Goal: Task Accomplishment & Management: Manage account settings

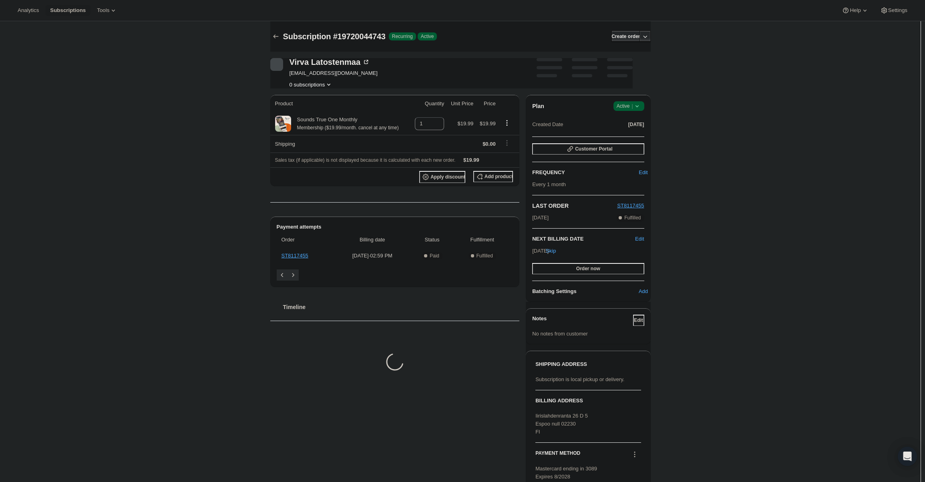
click at [635, 107] on icon at bounding box center [637, 106] width 8 height 8
click at [632, 135] on span "Cancel subscription" at bounding box center [631, 136] width 45 height 6
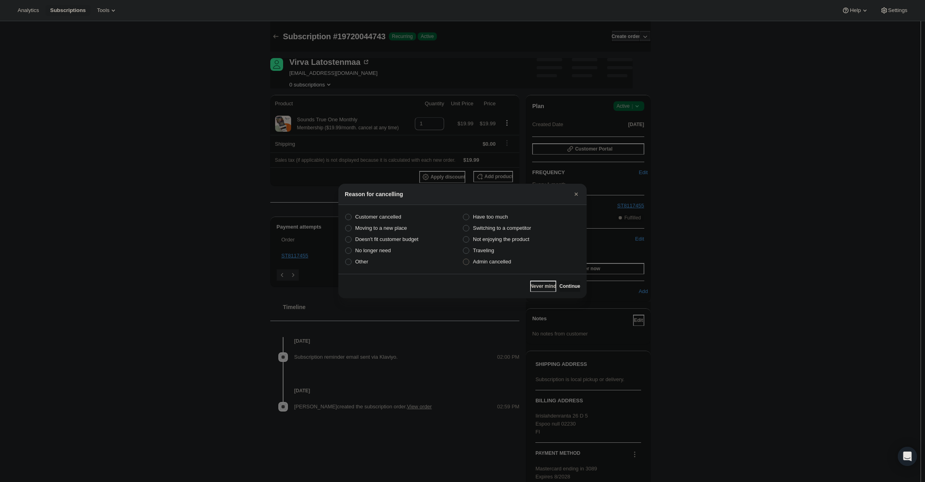
click at [503, 265] on span "Admin cancelled" at bounding box center [492, 262] width 38 height 8
click at [463, 259] on input "Admin cancelled" at bounding box center [463, 259] width 0 height 0
radio input "true"
click at [563, 290] on button "Continue" at bounding box center [570, 286] width 21 height 11
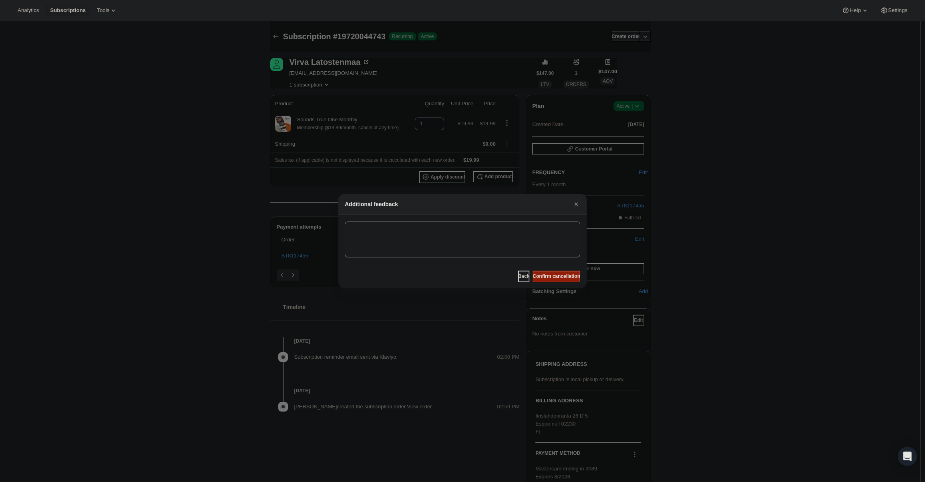
click at [557, 278] on span "Confirm cancellation" at bounding box center [557, 276] width 48 height 6
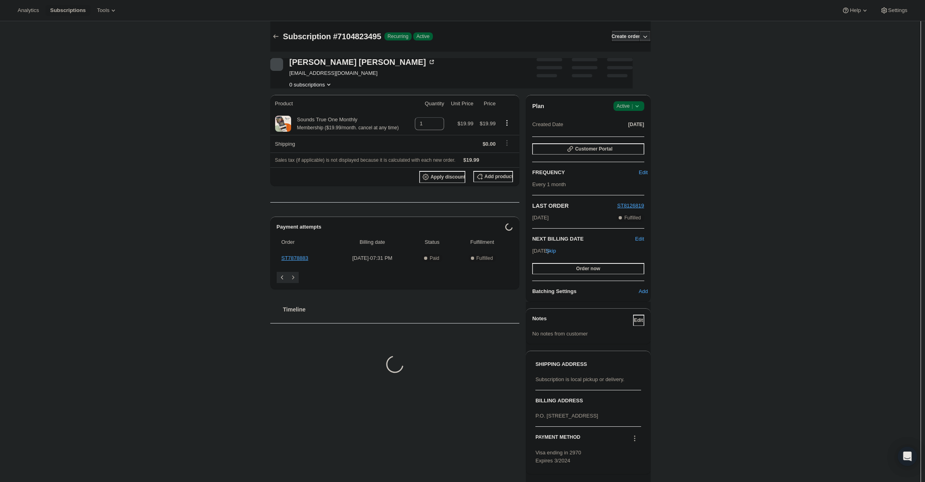
click at [632, 103] on span "Active |" at bounding box center [629, 106] width 24 height 8
click at [633, 134] on span "Cancel subscription" at bounding box center [631, 136] width 45 height 6
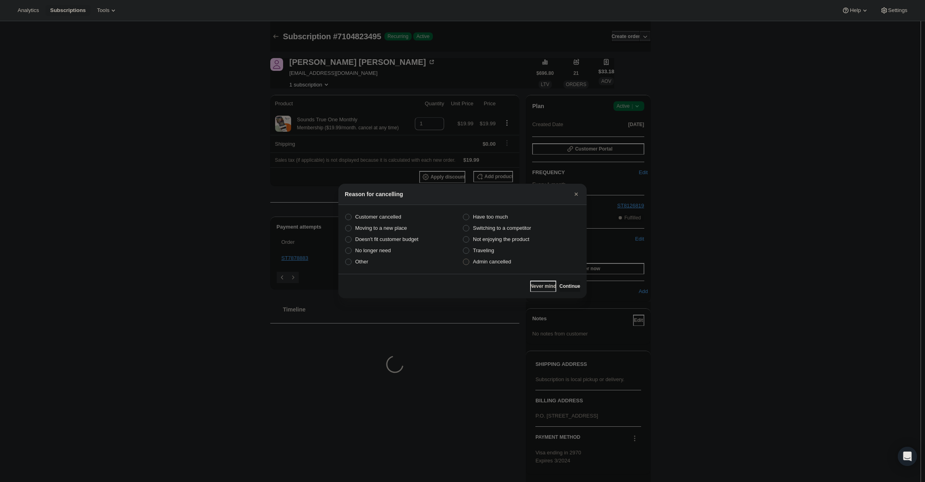
click at [498, 261] on span "Admin cancelled" at bounding box center [492, 262] width 38 height 6
click at [463, 259] on input "Admin cancelled" at bounding box center [463, 259] width 0 height 0
radio input "true"
click at [560, 282] on button "Continue" at bounding box center [570, 286] width 21 height 11
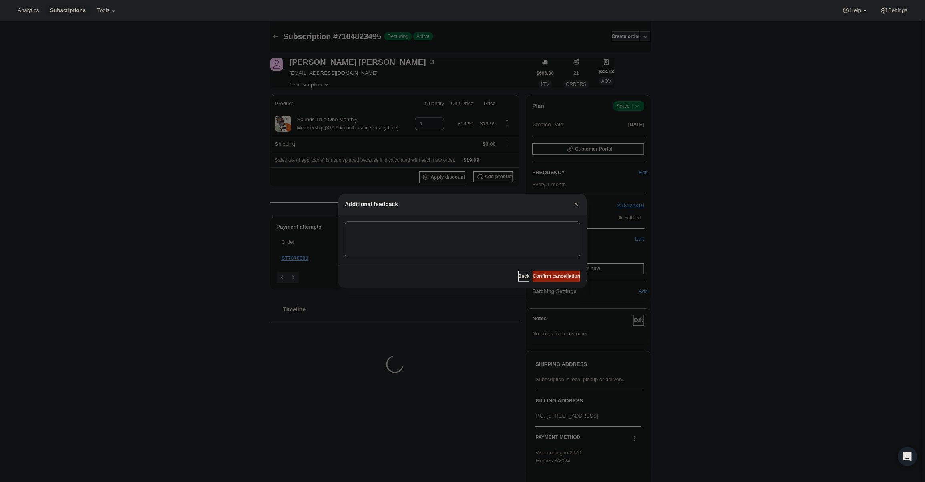
drag, startPoint x: 558, startPoint y: 280, endPoint x: 551, endPoint y: 277, distance: 7.2
click at [557, 280] on button "Confirm cancellation" at bounding box center [557, 276] width 48 height 11
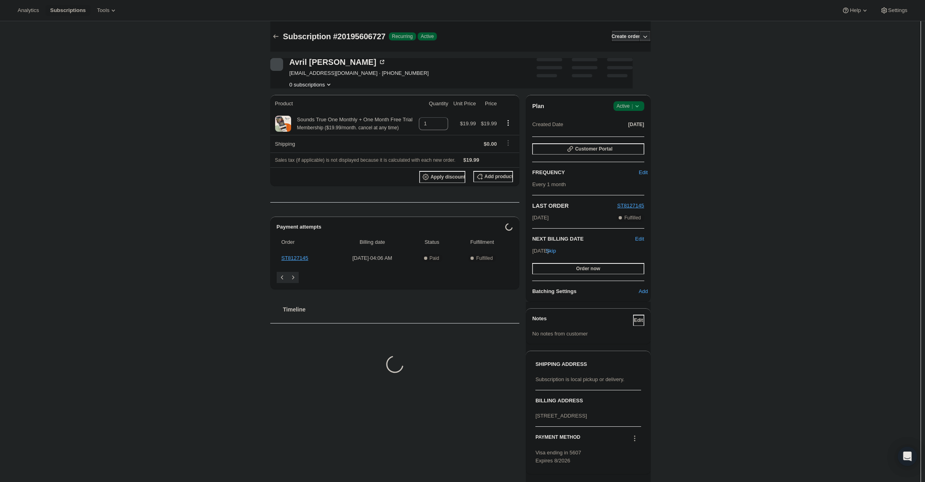
click at [624, 114] on div "Plan Success Active | Created Date Sep 12, 2025" at bounding box center [588, 115] width 112 height 29
click at [627, 107] on span "Active |" at bounding box center [629, 106] width 24 height 8
click at [627, 139] on span "Cancel subscription" at bounding box center [631, 136] width 45 height 8
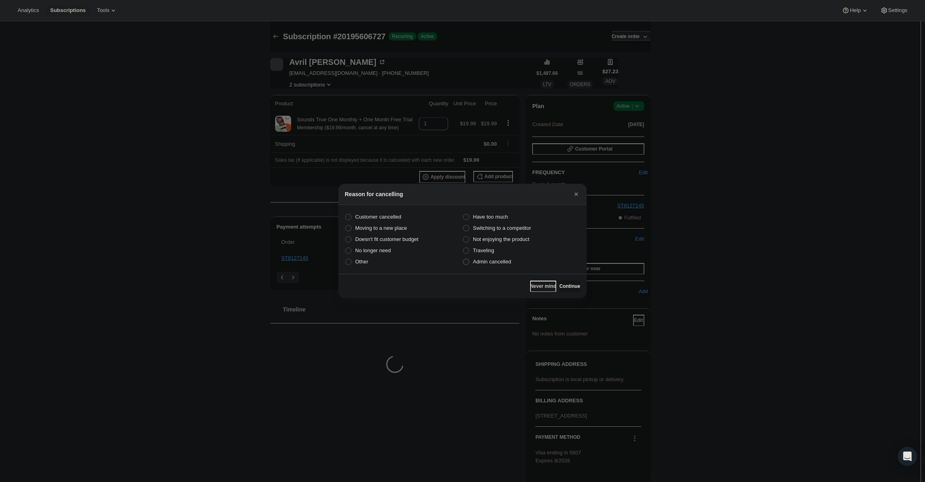
click at [502, 266] on label "Admin cancelled" at bounding box center [522, 261] width 118 height 11
click at [463, 259] on input "Admin cancelled" at bounding box center [463, 259] width 0 height 0
radio input "true"
click at [561, 289] on span "Continue" at bounding box center [570, 286] width 21 height 6
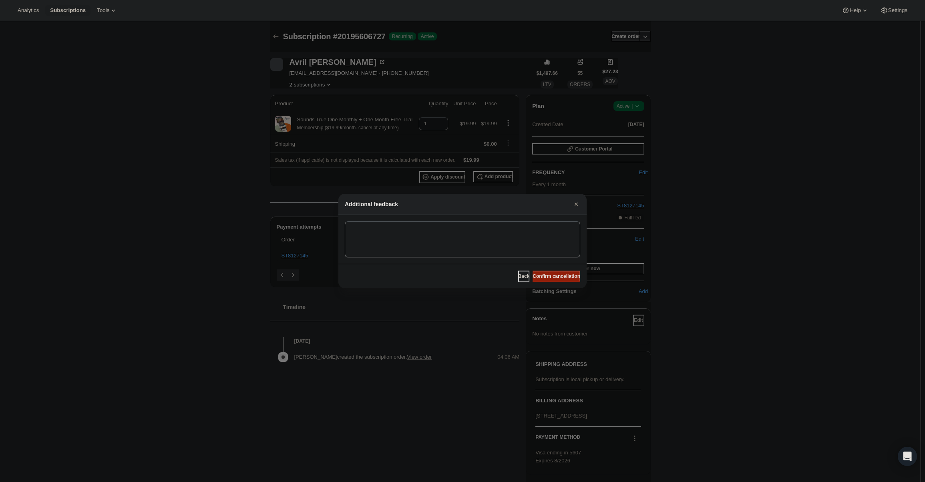
click at [563, 279] on span "Confirm cancellation" at bounding box center [557, 276] width 48 height 6
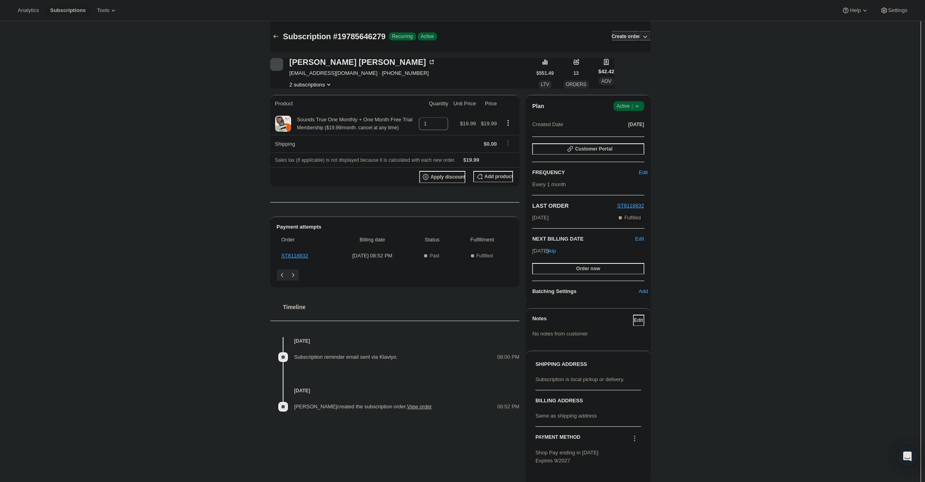
click at [634, 109] on span "Active |" at bounding box center [629, 106] width 24 height 8
click at [639, 139] on span "Cancel subscription" at bounding box center [631, 136] width 45 height 8
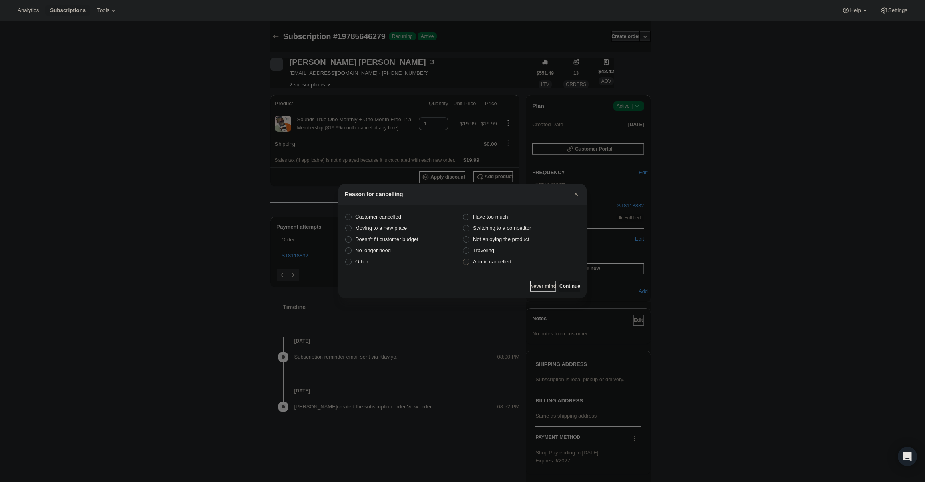
click at [496, 262] on span "Admin cancelled" at bounding box center [492, 262] width 38 height 6
click at [463, 259] on input "Admin cancelled" at bounding box center [463, 259] width 0 height 0
radio input "true"
click at [568, 286] on span "Continue" at bounding box center [570, 286] width 21 height 6
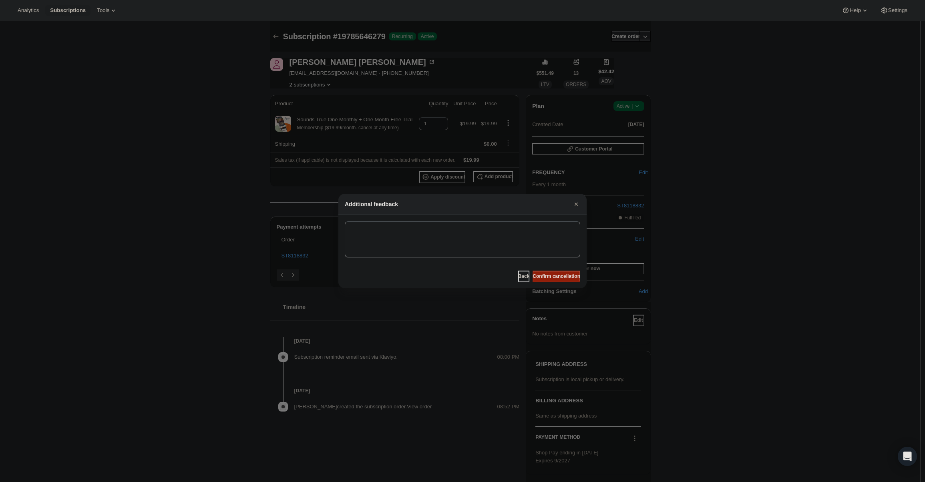
click at [557, 278] on span "Confirm cancellation" at bounding box center [557, 276] width 48 height 6
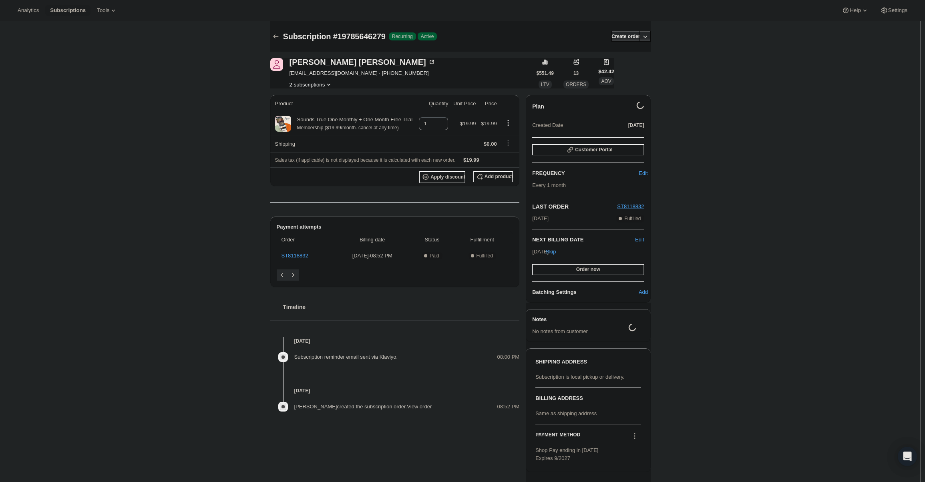
click at [318, 87] on button "2 subscriptions" at bounding box center [312, 85] width 44 height 8
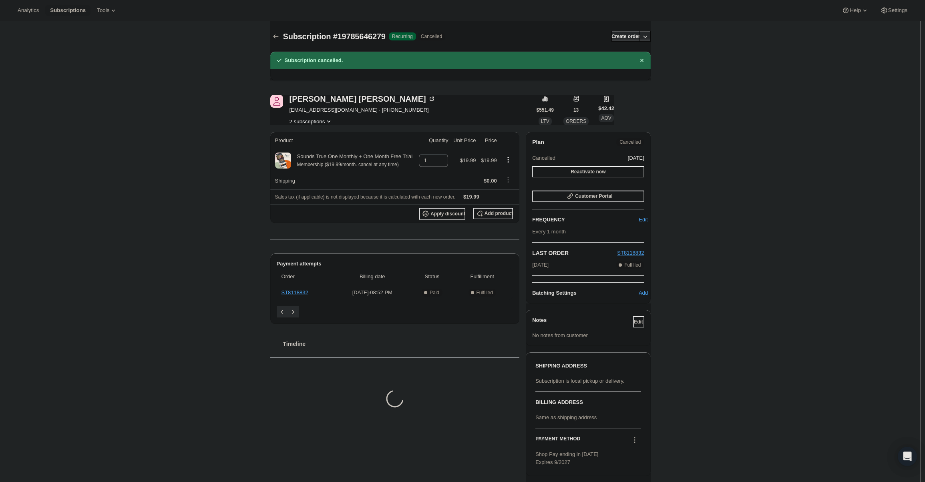
click at [312, 113] on span "essieyff@gmail.com · +16168278517" at bounding box center [363, 110] width 146 height 8
click at [312, 121] on button "2 subscriptions" at bounding box center [312, 121] width 44 height 8
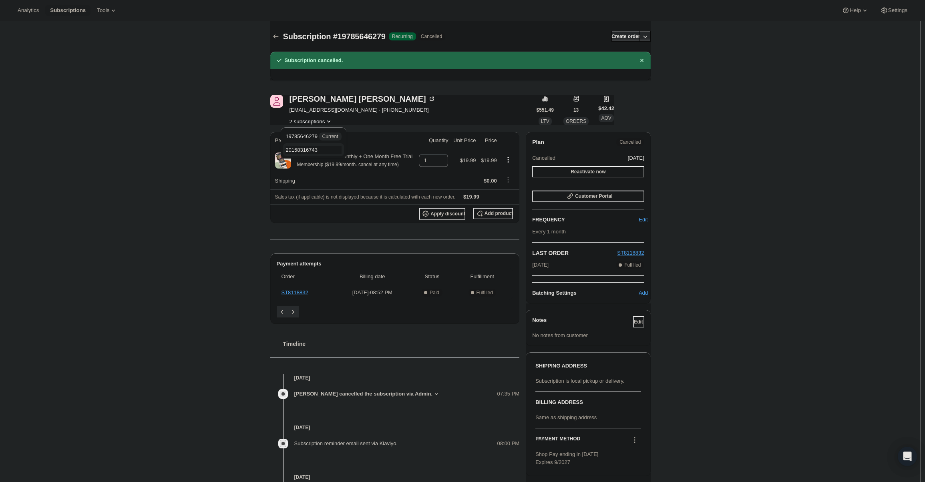
click at [315, 155] on button "20158316743" at bounding box center [313, 149] width 60 height 13
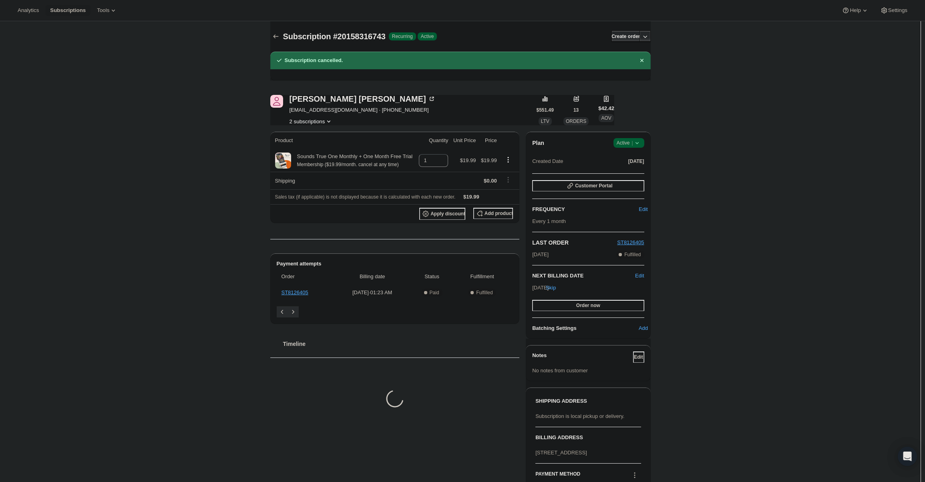
click at [642, 149] on div "Plan Success Active | Created Date Sep 10, 2025" at bounding box center [588, 152] width 112 height 29
drag, startPoint x: 641, startPoint y: 149, endPoint x: 638, endPoint y: 145, distance: 4.3
click at [641, 148] on div "Plan Success Active | Created Date Sep 10, 2025" at bounding box center [588, 152] width 112 height 29
click at [638, 145] on icon at bounding box center [637, 143] width 8 height 8
click at [638, 167] on button "Cancel subscription" at bounding box center [631, 172] width 50 height 13
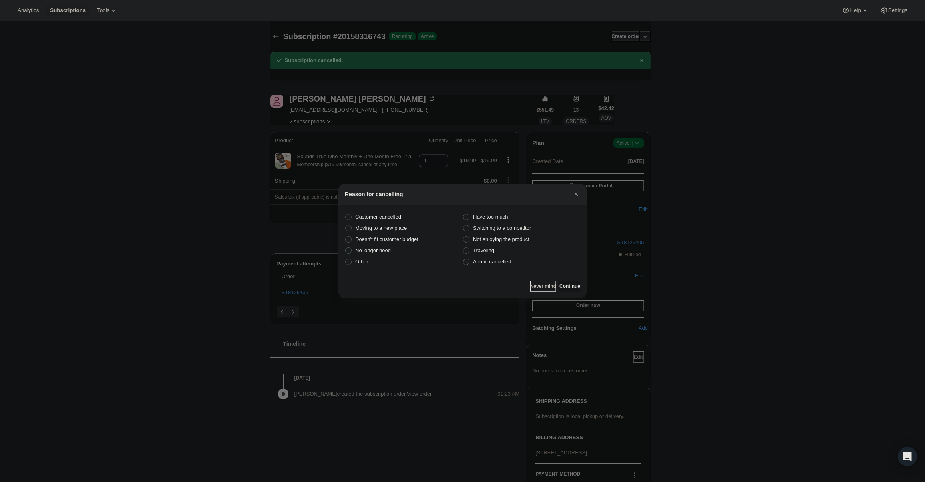
click at [520, 262] on label "Admin cancelled" at bounding box center [522, 261] width 118 height 11
click at [463, 259] on input "Admin cancelled" at bounding box center [463, 259] width 0 height 0
radio input "true"
click at [570, 283] on button "Continue" at bounding box center [570, 286] width 21 height 11
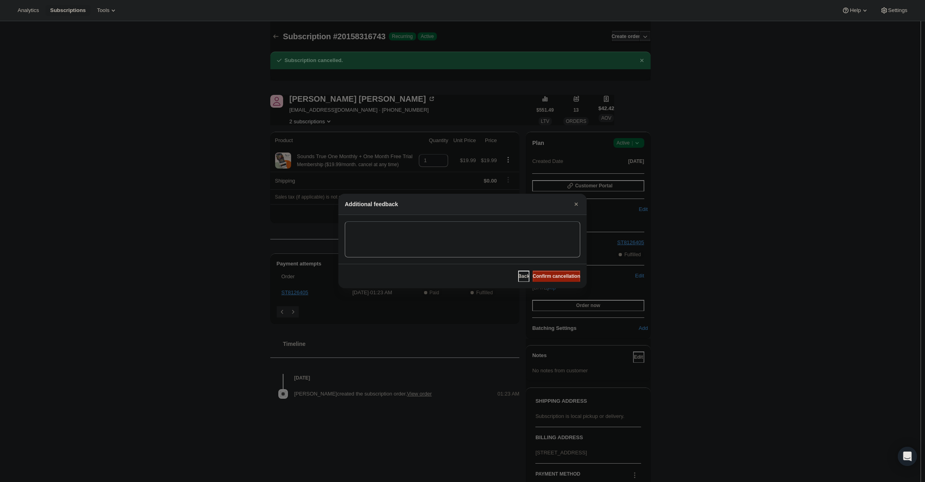
click at [564, 274] on span "Confirm cancellation" at bounding box center [557, 276] width 48 height 6
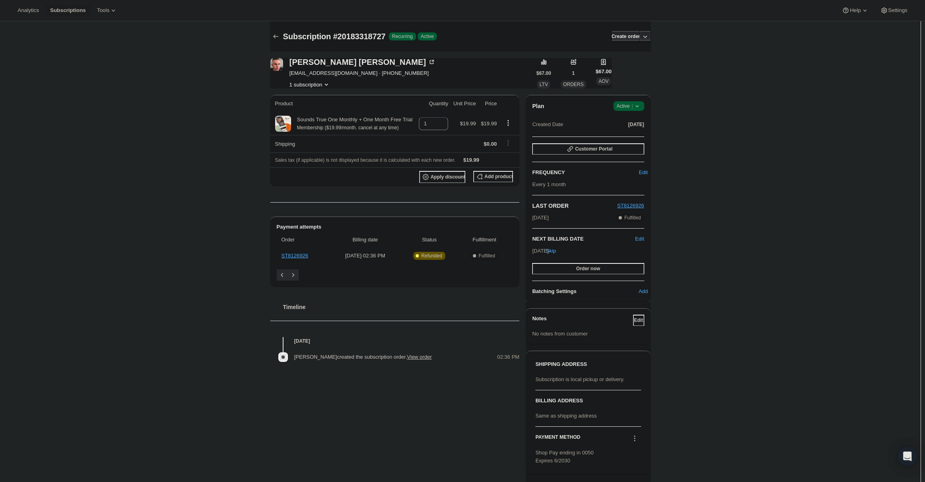
click at [613, 111] on div "Plan Success Active |" at bounding box center [588, 106] width 112 height 10
click at [625, 109] on span "Active |" at bounding box center [629, 106] width 24 height 8
click at [627, 140] on button "Cancel subscription" at bounding box center [631, 135] width 50 height 13
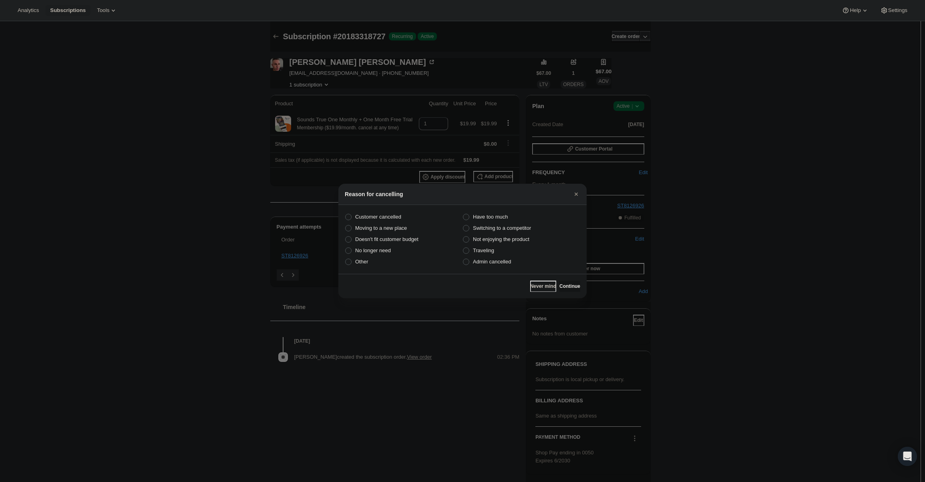
click at [508, 268] on section "Customer cancelled Have too much Moving to a new place Switching to a competito…" at bounding box center [462, 239] width 248 height 69
click at [509, 267] on label "Admin cancelled" at bounding box center [522, 261] width 118 height 11
click at [463, 259] on input "Admin cancelled" at bounding box center [463, 259] width 0 height 0
radio input "true"
drag, startPoint x: 550, startPoint y: 284, endPoint x: 558, endPoint y: 286, distance: 7.9
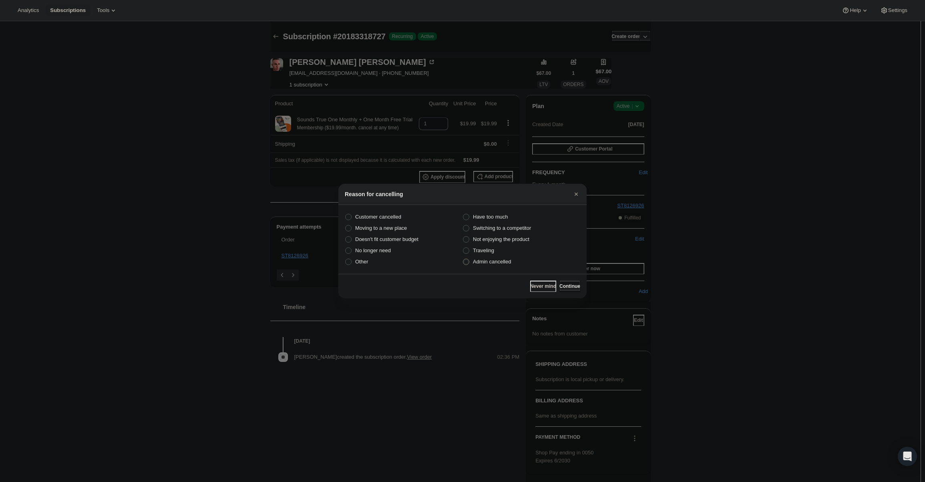
click at [555, 285] on div "Never mind Continue" at bounding box center [555, 286] width 50 height 11
click at [560, 286] on span "Continue" at bounding box center [570, 286] width 21 height 6
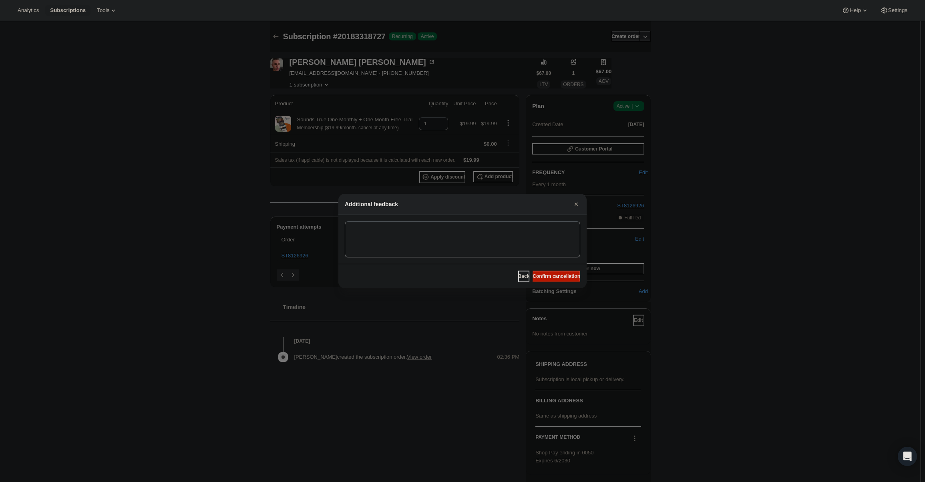
drag, startPoint x: 553, startPoint y: 274, endPoint x: 497, endPoint y: 246, distance: 63.2
click at [554, 277] on span "Confirm cancellation" at bounding box center [557, 276] width 48 height 6
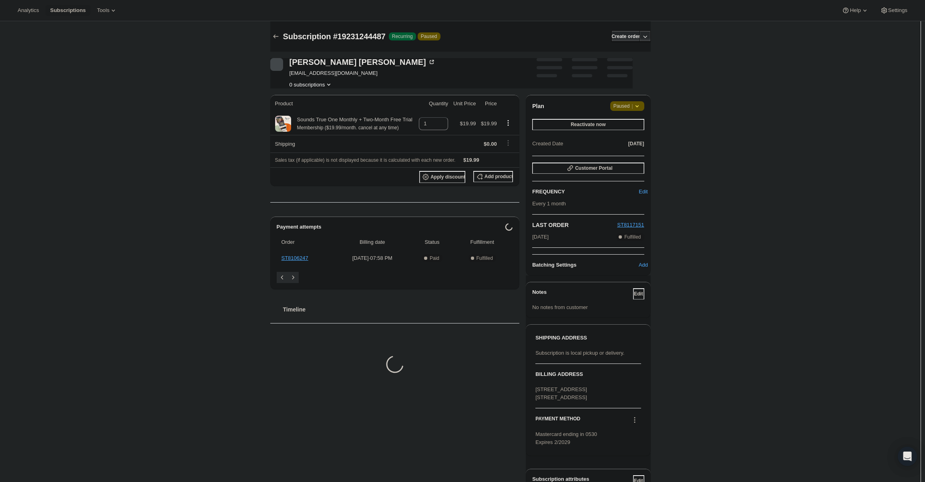
click at [624, 117] on div "Plan Attention Paused | Reactivate now Created Date [DATE]" at bounding box center [588, 125] width 112 height 48
click at [623, 103] on span "Paused |" at bounding box center [628, 106] width 28 height 8
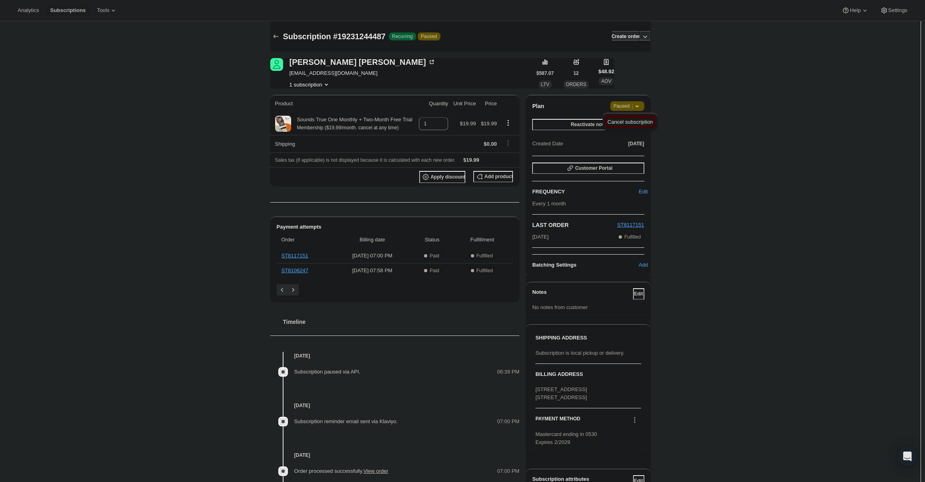
click at [634, 124] on span "Cancel subscription" at bounding box center [630, 122] width 45 height 6
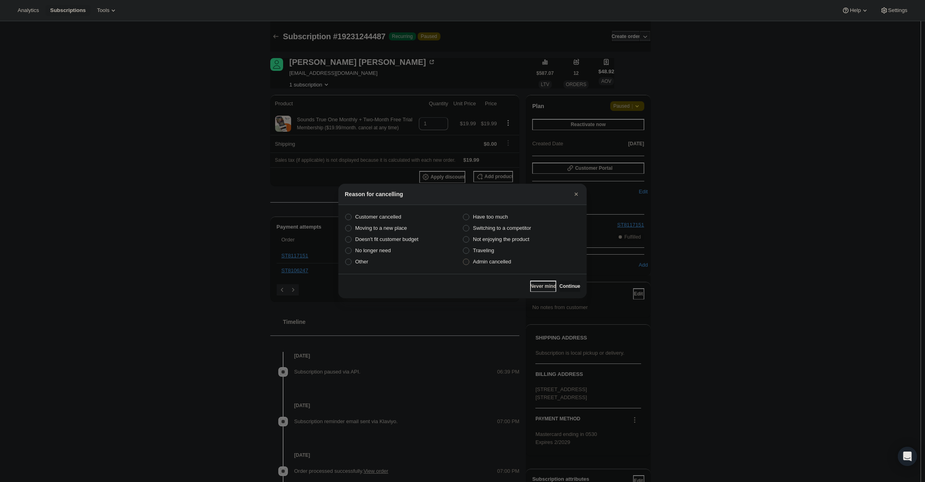
click at [506, 264] on span "Admin cancelled" at bounding box center [492, 262] width 38 height 6
click at [463, 259] on input "Admin cancelled" at bounding box center [463, 259] width 0 height 0
radio input "true"
click at [560, 290] on button "Continue" at bounding box center [570, 286] width 21 height 11
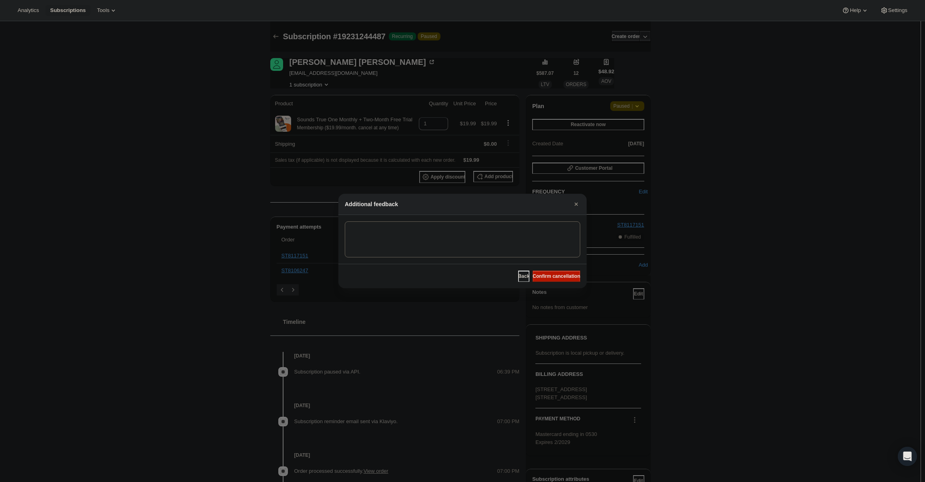
drag, startPoint x: 557, startPoint y: 279, endPoint x: 552, endPoint y: 276, distance: 6.5
click at [556, 280] on span "Confirm cancellation" at bounding box center [557, 276] width 48 height 6
